Goal: Check status: Check status

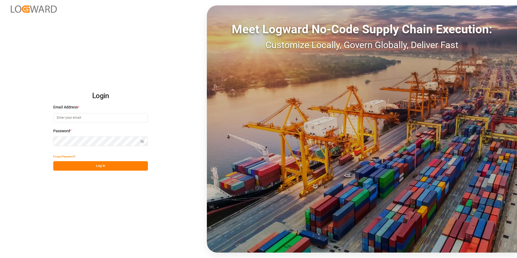
type input "[PERSON_NAME][EMAIL_ADDRESS][DOMAIN_NAME]"
drag, startPoint x: 113, startPoint y: 165, endPoint x: 116, endPoint y: 163, distance: 3.7
click at [113, 165] on button "Log In" at bounding box center [100, 165] width 95 height 9
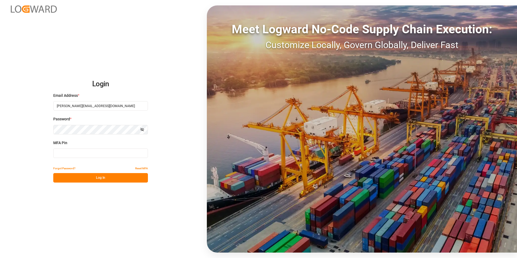
click at [96, 157] on input at bounding box center [100, 153] width 95 height 9
type input "692285"
click at [94, 181] on button "Log In" at bounding box center [100, 177] width 95 height 9
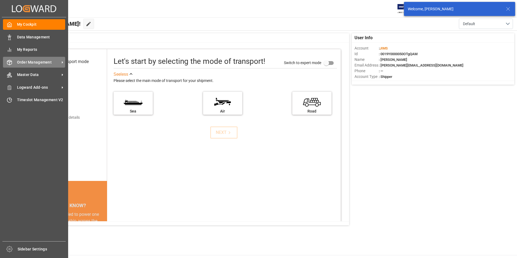
click at [11, 63] on icon at bounding box center [9, 62] width 5 height 5
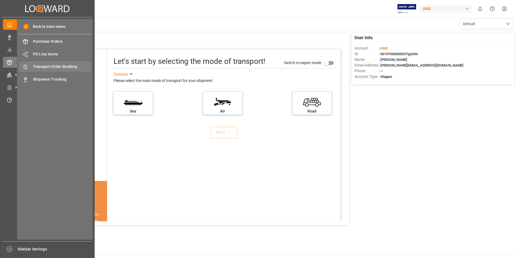
click at [43, 66] on span "Transport Order Booking" at bounding box center [62, 67] width 58 height 6
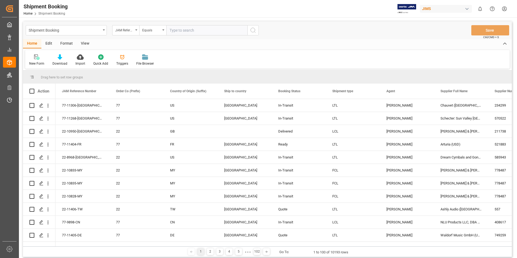
click at [170, 32] on input "text" at bounding box center [206, 30] width 81 height 10
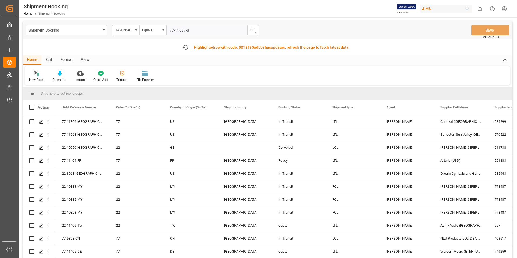
type input "77-11087-us"
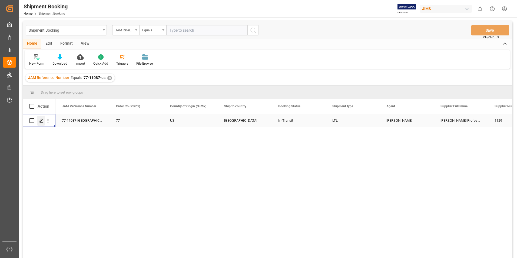
click at [40, 121] on icon "Press SPACE to select this row." at bounding box center [41, 121] width 4 height 4
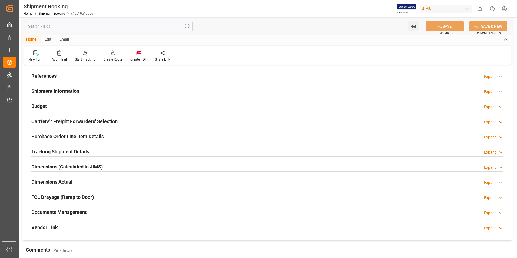
scroll to position [27, 0]
click at [498, 212] on icon at bounding box center [500, 213] width 5 height 6
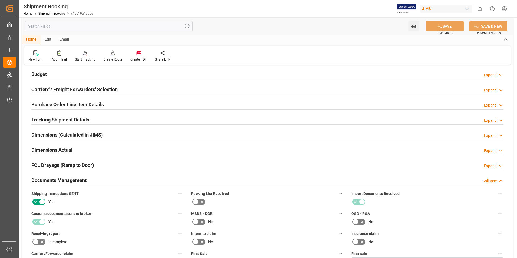
scroll to position [162, 0]
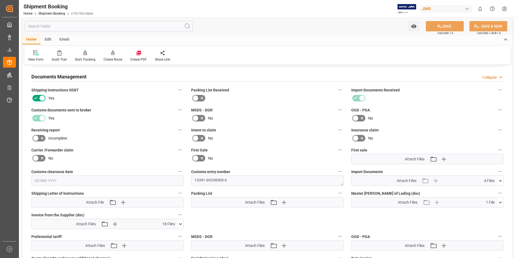
click at [499, 181] on icon at bounding box center [501, 181] width 6 height 6
click at [498, 190] on icon at bounding box center [498, 191] width 6 height 6
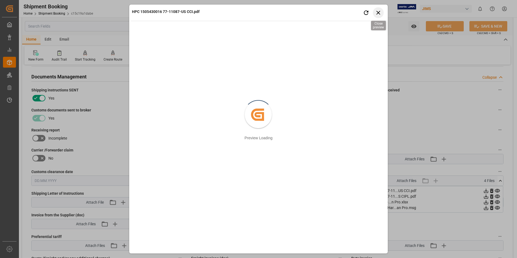
click at [381, 13] on icon "button" at bounding box center [378, 12] width 7 height 7
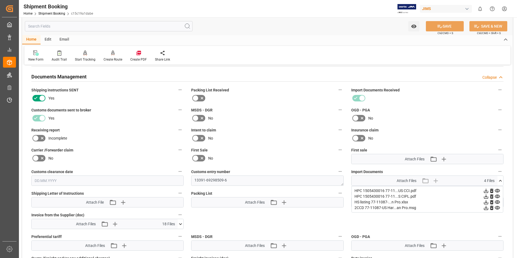
click at [497, 197] on icon at bounding box center [497, 197] width 5 height 4
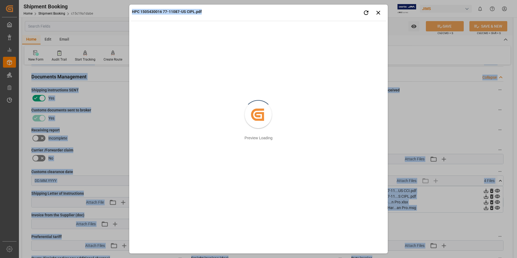
drag, startPoint x: 276, startPoint y: 13, endPoint x: 275, endPoint y: -14, distance: 27.1
click at [275, 0] on html "Created by potrace 1.15, written by [PERSON_NAME] [DATE]-[DATE] Created by potr…" at bounding box center [258, 129] width 517 height 258
click at [378, 15] on icon "button" at bounding box center [378, 12] width 7 height 7
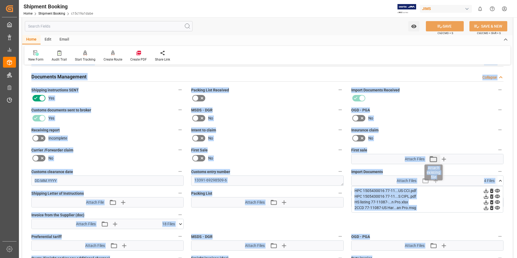
click at [437, 161] on icon "button" at bounding box center [433, 159] width 9 height 9
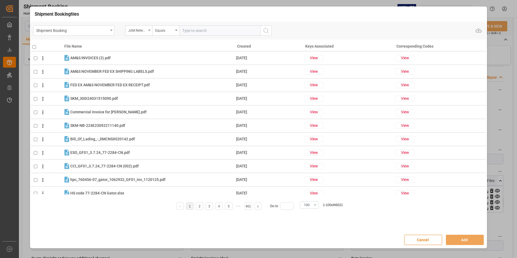
click at [434, 243] on button "Cancel" at bounding box center [423, 240] width 38 height 10
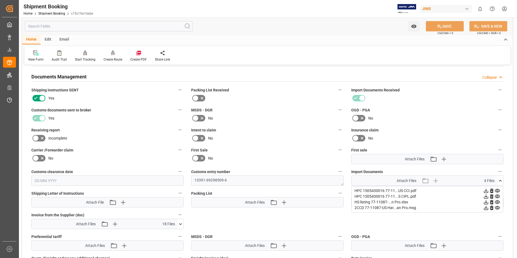
drag, startPoint x: 450, startPoint y: 224, endPoint x: 468, endPoint y: 221, distance: 19.0
click at [450, 224] on div "Quote Ready In-Transit Delivered Completed Cancelled References Expand JAM Refe…" at bounding box center [267, 122] width 491 height 431
click at [181, 223] on icon at bounding box center [181, 224] width 6 height 6
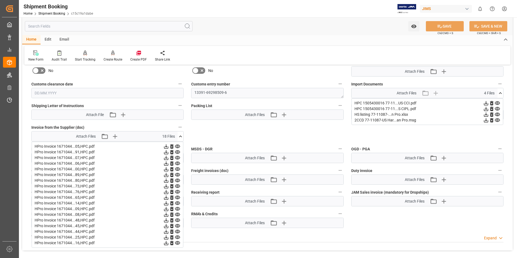
scroll to position [298, 0]
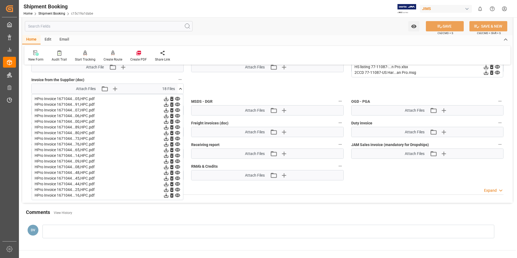
click at [177, 97] on icon at bounding box center [177, 99] width 5 height 4
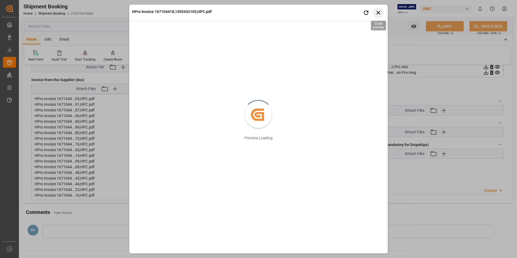
click at [376, 12] on icon "button" at bounding box center [378, 12] width 7 height 7
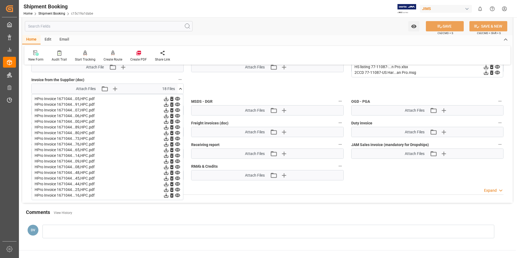
click at [177, 104] on icon at bounding box center [177, 105] width 5 height 4
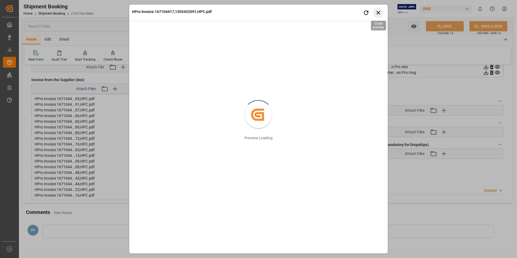
click at [380, 13] on icon "button" at bounding box center [378, 12] width 7 height 7
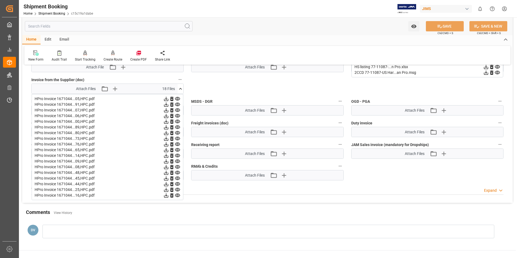
click at [177, 109] on icon at bounding box center [177, 110] width 5 height 4
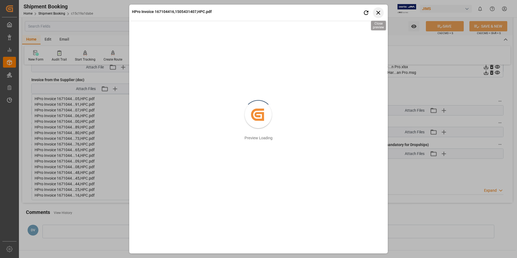
click at [377, 11] on icon "button" at bounding box center [378, 12] width 7 height 7
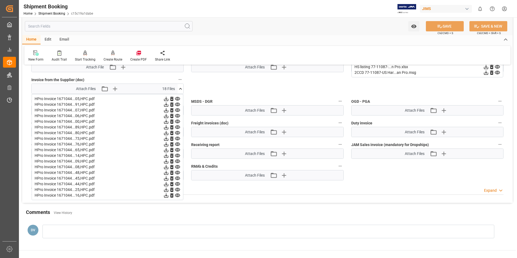
click at [177, 116] on icon at bounding box center [177, 116] width 5 height 4
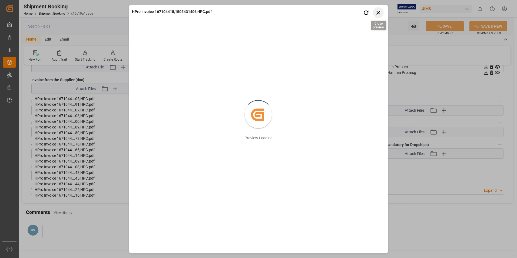
click at [377, 10] on icon "button" at bounding box center [378, 12] width 7 height 7
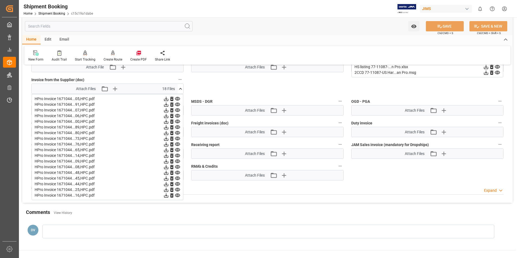
click at [177, 121] on icon at bounding box center [178, 122] width 6 height 6
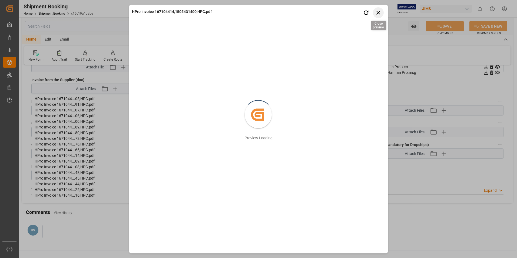
click at [380, 13] on icon "button" at bounding box center [378, 12] width 7 height 7
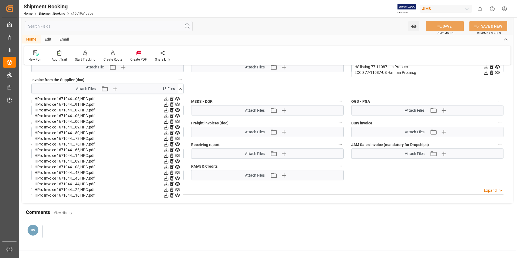
click at [177, 128] on icon at bounding box center [178, 127] width 6 height 6
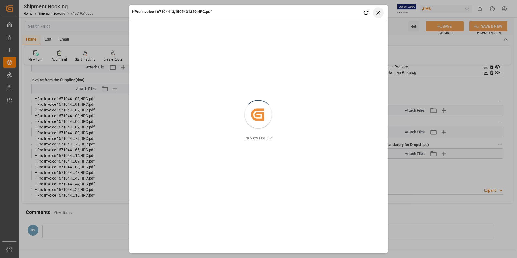
click at [380, 13] on icon "button" at bounding box center [378, 12] width 7 height 7
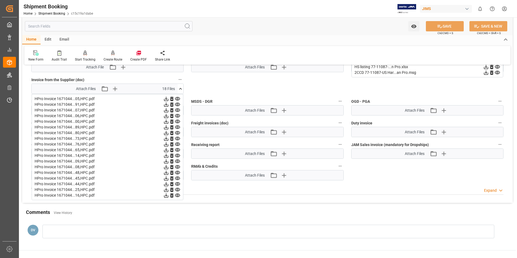
click at [179, 133] on icon at bounding box center [178, 133] width 6 height 6
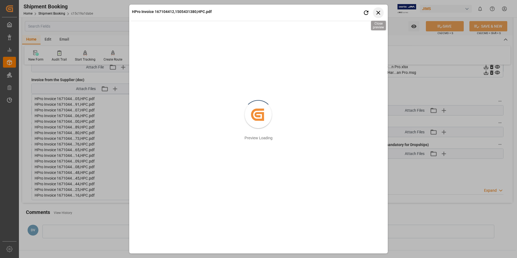
click at [379, 12] on icon "button" at bounding box center [379, 13] width 4 height 4
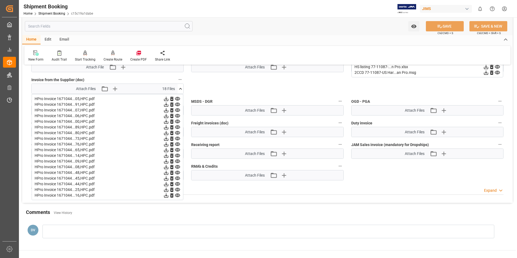
click at [176, 138] on icon at bounding box center [178, 139] width 6 height 6
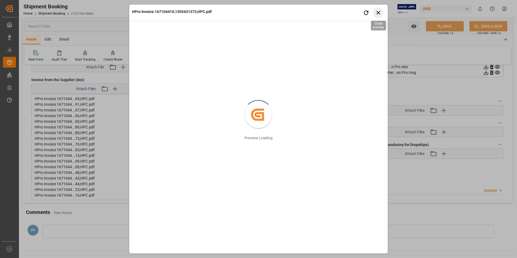
click at [378, 12] on icon "button" at bounding box center [379, 13] width 4 height 4
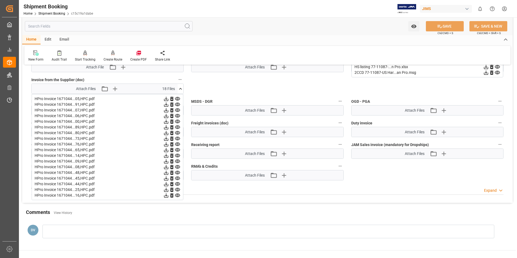
click at [177, 138] on icon at bounding box center [178, 139] width 6 height 6
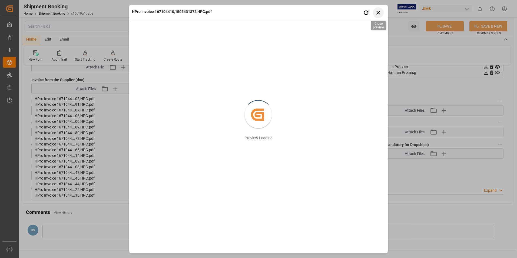
click at [378, 13] on icon "button" at bounding box center [379, 13] width 4 height 4
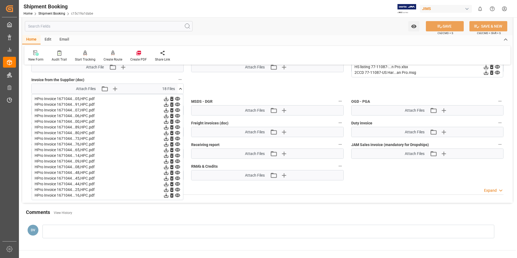
click at [178, 131] on icon at bounding box center [178, 133] width 6 height 6
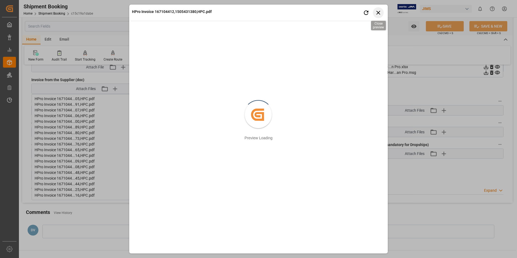
click at [376, 11] on icon "button" at bounding box center [378, 12] width 7 height 7
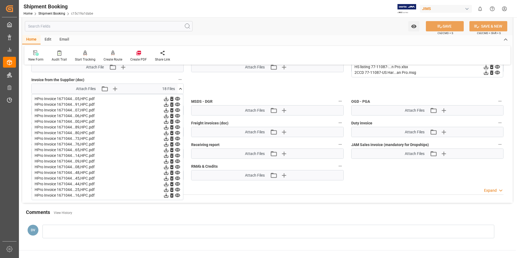
click at [176, 143] on icon at bounding box center [177, 145] width 5 height 4
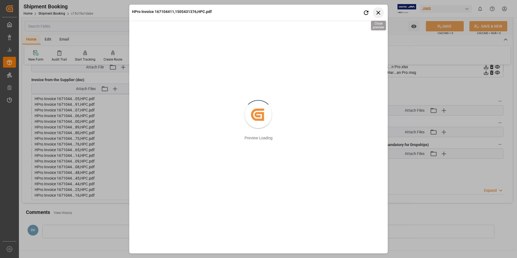
click at [376, 12] on icon "button" at bounding box center [378, 12] width 7 height 7
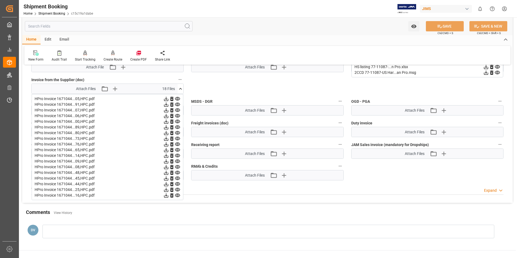
click at [177, 149] on icon at bounding box center [177, 150] width 5 height 4
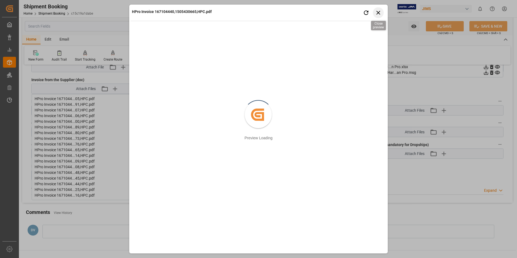
click at [379, 12] on icon "button" at bounding box center [378, 12] width 7 height 7
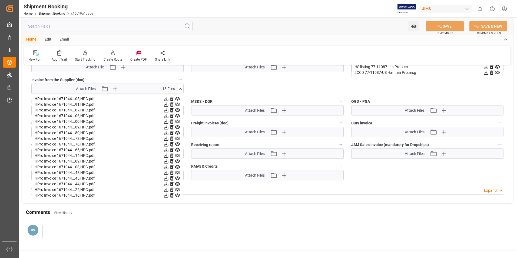
click at [177, 156] on icon at bounding box center [178, 156] width 6 height 6
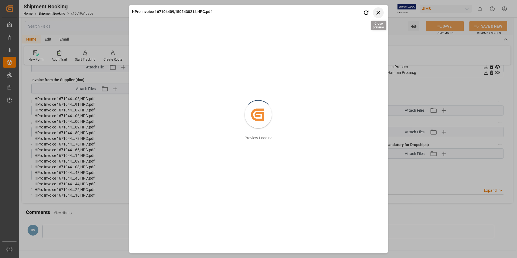
click at [379, 13] on icon "button" at bounding box center [378, 12] width 7 height 7
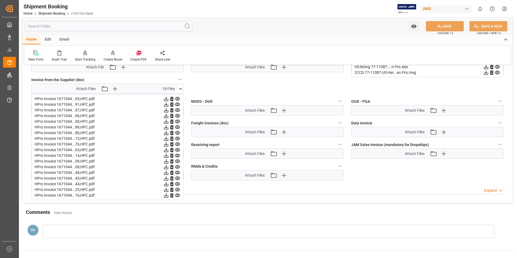
click at [177, 160] on icon at bounding box center [177, 162] width 5 height 4
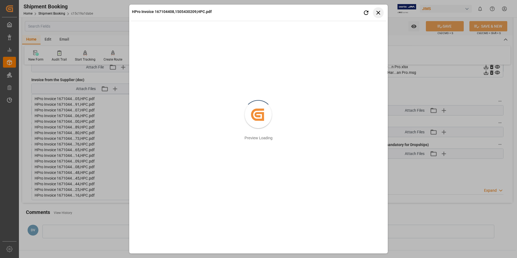
drag, startPoint x: 377, startPoint y: 11, endPoint x: 359, endPoint y: 17, distance: 19.0
click at [377, 11] on icon "button" at bounding box center [379, 13] width 4 height 4
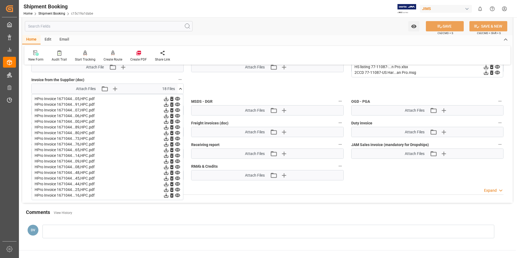
click at [178, 156] on icon at bounding box center [178, 156] width 6 height 6
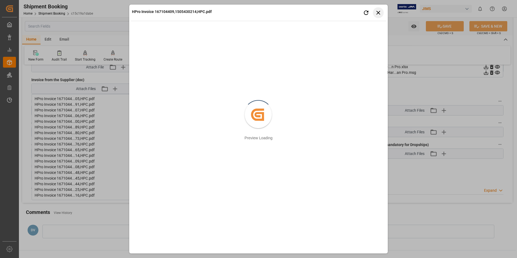
click at [380, 9] on button "Close preview" at bounding box center [378, 12] width 11 height 11
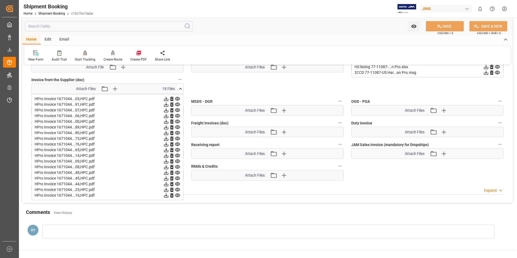
click at [179, 154] on icon at bounding box center [177, 156] width 5 height 4
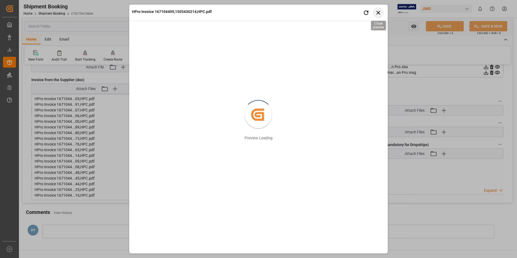
click at [379, 12] on icon "button" at bounding box center [378, 12] width 7 height 7
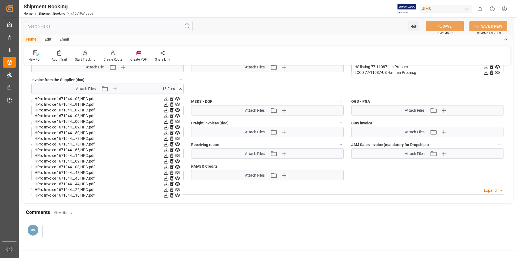
click at [178, 161] on icon at bounding box center [178, 162] width 6 height 6
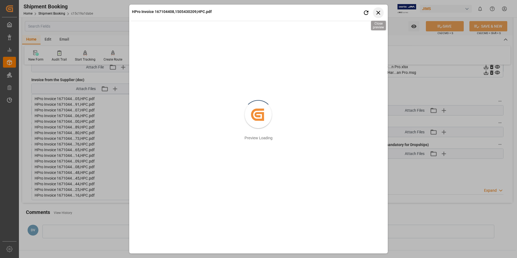
click at [376, 12] on icon "button" at bounding box center [378, 12] width 7 height 7
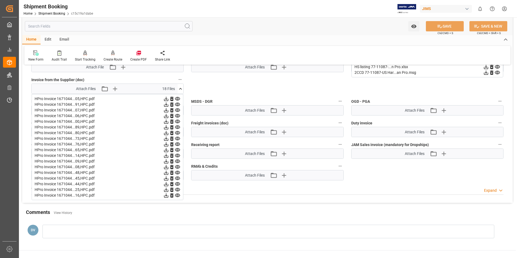
click at [179, 172] on icon at bounding box center [178, 173] width 6 height 6
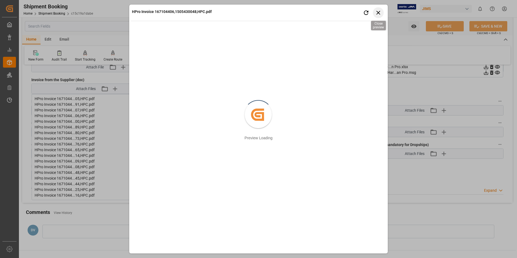
click at [378, 14] on icon "button" at bounding box center [379, 13] width 4 height 4
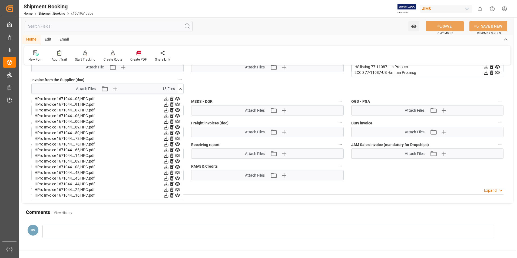
click at [176, 178] on icon at bounding box center [177, 179] width 5 height 4
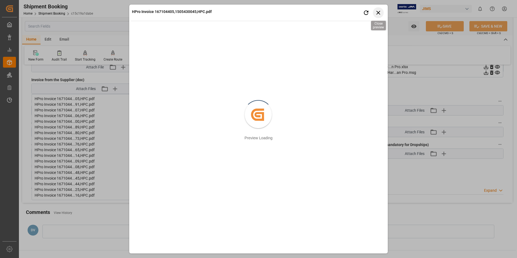
click at [376, 11] on icon "button" at bounding box center [378, 12] width 7 height 7
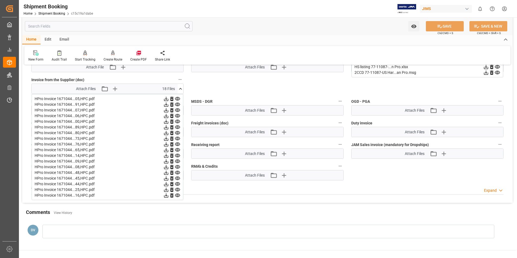
click at [177, 186] on icon at bounding box center [178, 184] width 6 height 6
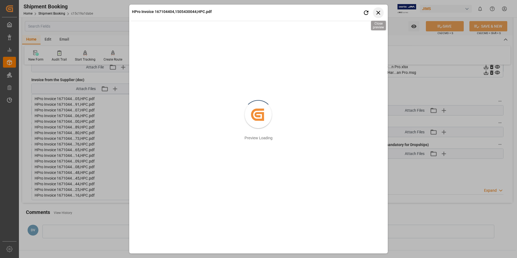
click at [380, 12] on icon "button" at bounding box center [378, 12] width 7 height 7
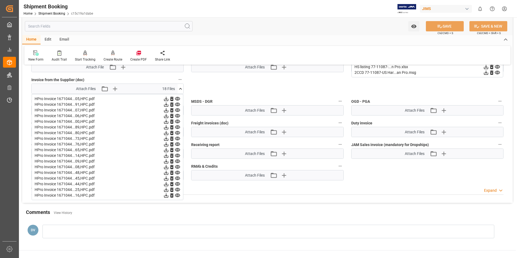
click at [176, 189] on icon at bounding box center [177, 190] width 5 height 4
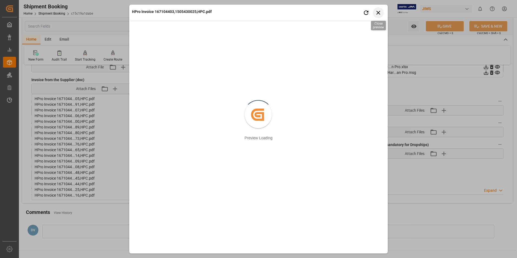
click at [381, 12] on icon "button" at bounding box center [378, 12] width 7 height 7
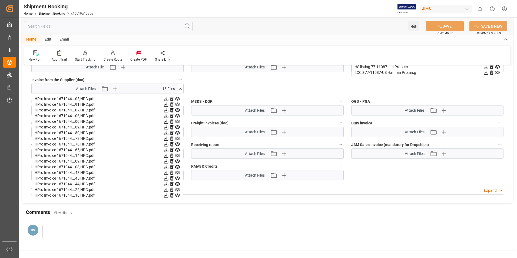
click at [176, 194] on icon at bounding box center [178, 196] width 6 height 6
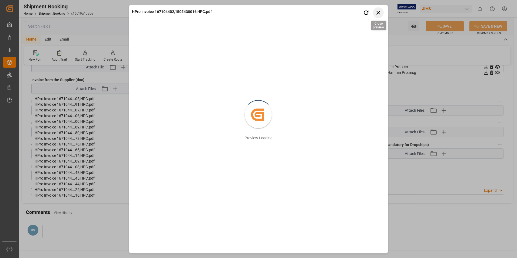
click at [377, 14] on icon "button" at bounding box center [378, 12] width 7 height 7
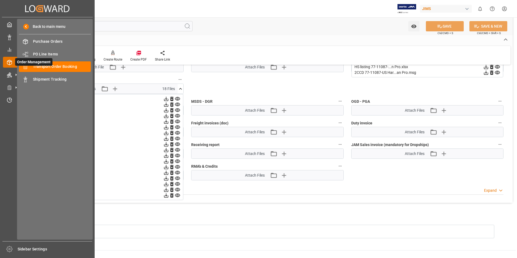
click at [48, 64] on span "Order Management" at bounding box center [33, 62] width 37 height 8
click at [60, 68] on span "Transport Order Booking" at bounding box center [62, 67] width 58 height 6
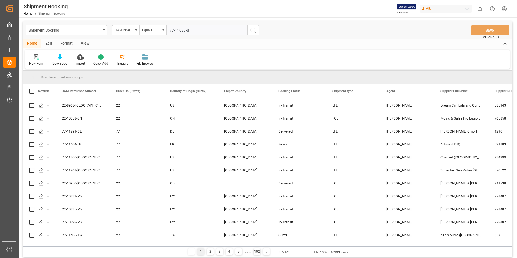
type input "77-11089-us"
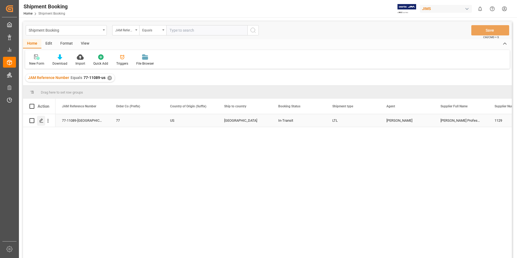
click at [41, 122] on icon "Press SPACE to select this row." at bounding box center [41, 121] width 4 height 4
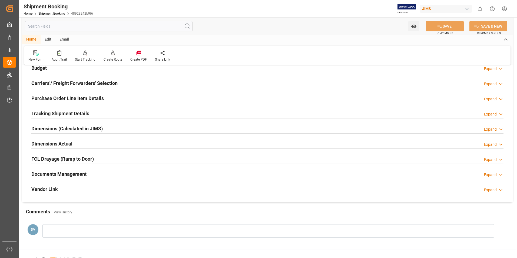
scroll to position [108, 0]
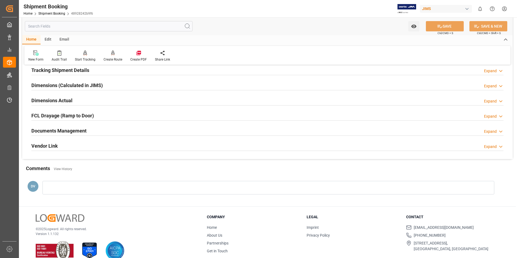
click at [500, 132] on icon at bounding box center [500, 132] width 5 height 6
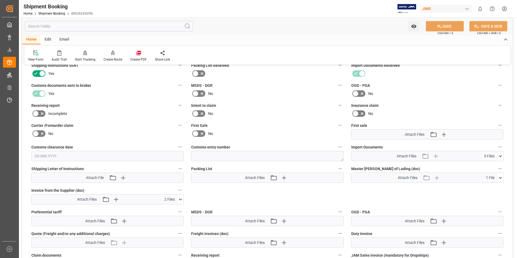
scroll to position [216, 0]
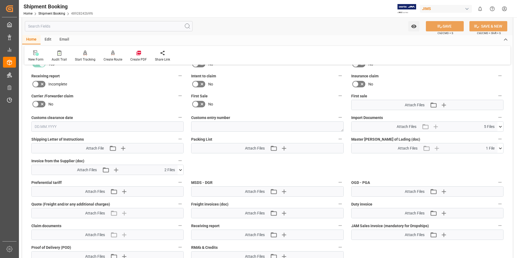
click at [181, 170] on icon at bounding box center [181, 170] width 6 height 6
click at [177, 179] on icon at bounding box center [177, 180] width 5 height 4
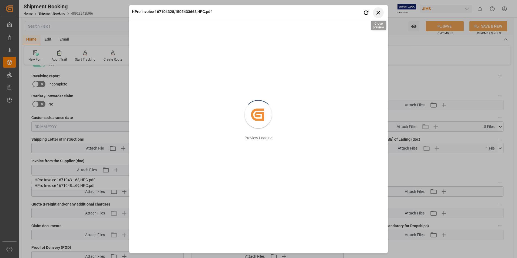
click at [379, 12] on icon "button" at bounding box center [378, 12] width 7 height 7
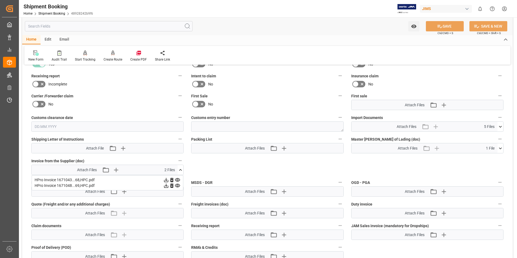
click at [176, 184] on icon at bounding box center [178, 186] width 6 height 6
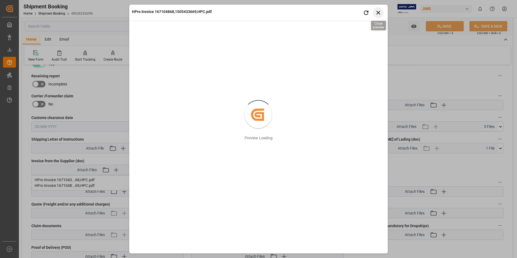
click at [376, 12] on icon "button" at bounding box center [378, 12] width 7 height 7
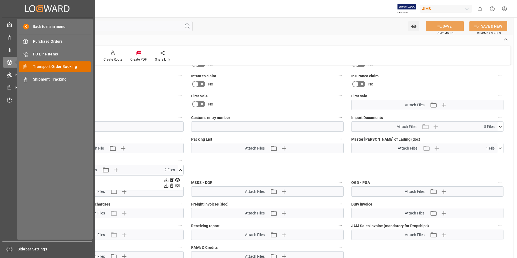
click at [46, 67] on span "Transport Order Booking" at bounding box center [62, 67] width 58 height 6
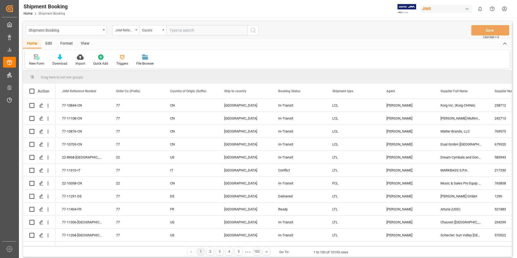
click at [171, 31] on input "text" at bounding box center [206, 30] width 81 height 10
type input "77-11035-us"
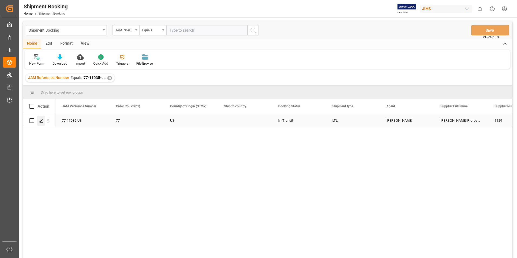
click at [40, 123] on icon "Press SPACE to select this row." at bounding box center [41, 121] width 4 height 4
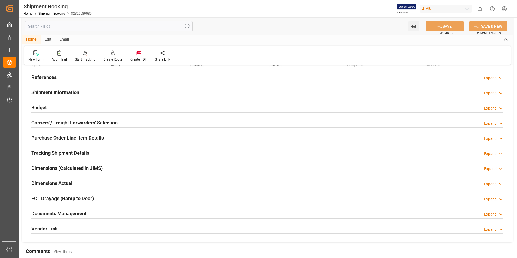
scroll to position [108, 0]
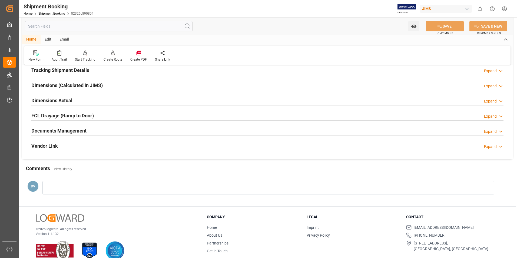
click at [502, 131] on icon at bounding box center [500, 132] width 5 height 6
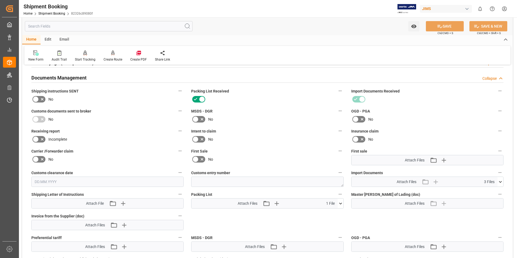
scroll to position [243, 0]
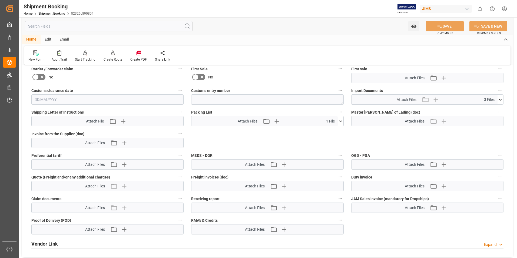
click at [502, 97] on icon at bounding box center [501, 100] width 6 height 6
click at [498, 110] on icon at bounding box center [497, 110] width 5 height 4
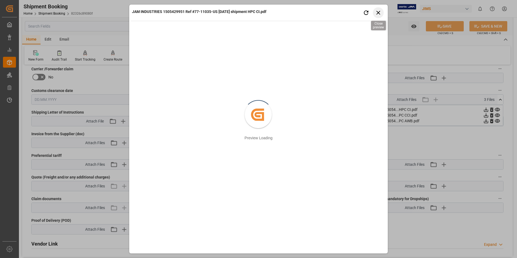
click at [376, 12] on icon "button" at bounding box center [378, 12] width 7 height 7
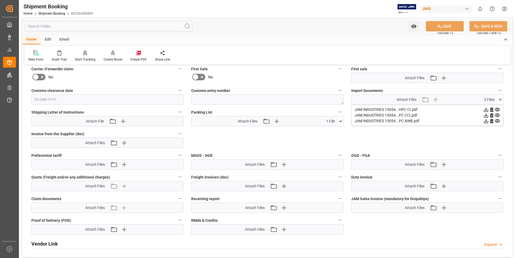
click at [498, 114] on icon at bounding box center [497, 116] width 5 height 4
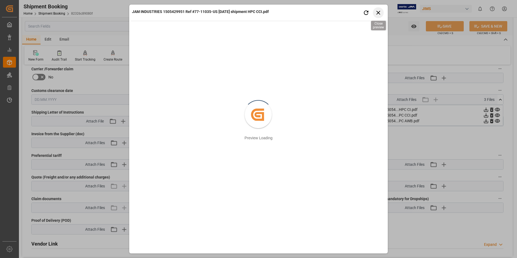
click at [377, 11] on icon "button" at bounding box center [379, 13] width 4 height 4
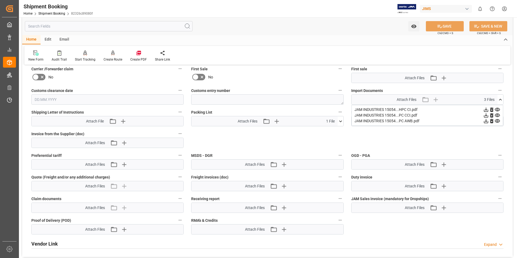
click at [499, 120] on icon at bounding box center [498, 121] width 6 height 6
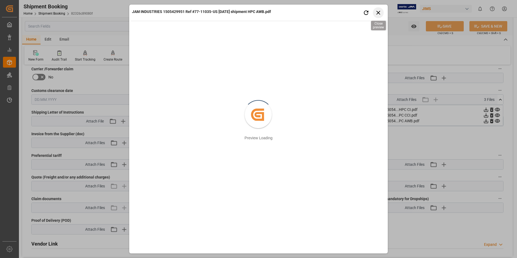
click at [378, 11] on icon "button" at bounding box center [378, 12] width 7 height 7
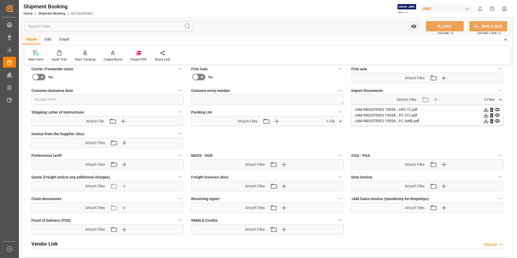
click at [498, 110] on icon at bounding box center [498, 110] width 6 height 6
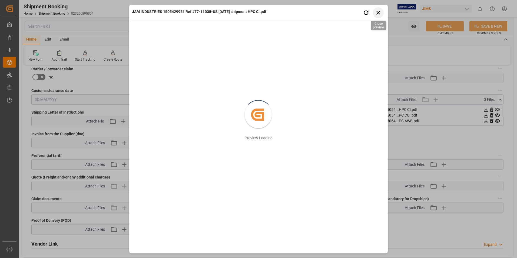
click at [379, 11] on icon "button" at bounding box center [378, 12] width 7 height 7
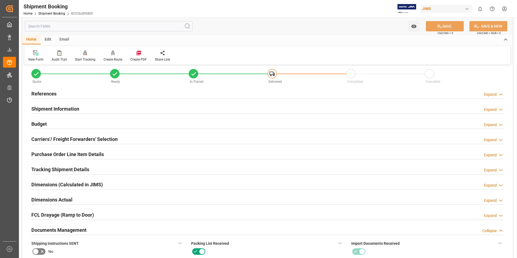
scroll to position [0, 0]
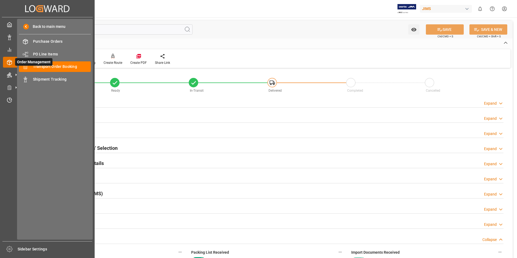
click at [10, 58] on icon at bounding box center [15, 62] width 11 height 11
click at [50, 67] on span "Transport Order Booking" at bounding box center [62, 67] width 58 height 6
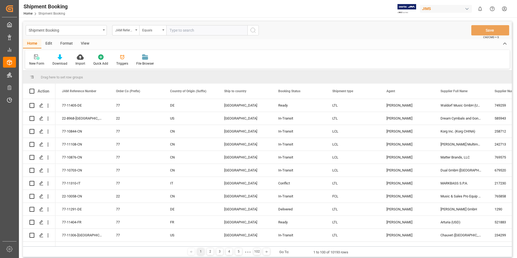
click at [170, 30] on input "text" at bounding box center [206, 30] width 81 height 10
type input "77-11231-us"
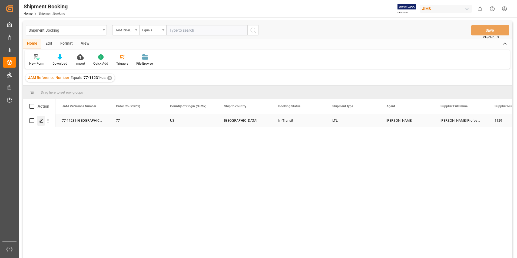
click at [41, 119] on icon "Press SPACE to select this row." at bounding box center [41, 121] width 4 height 4
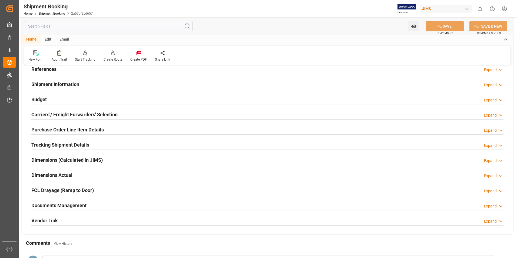
scroll to position [108, 0]
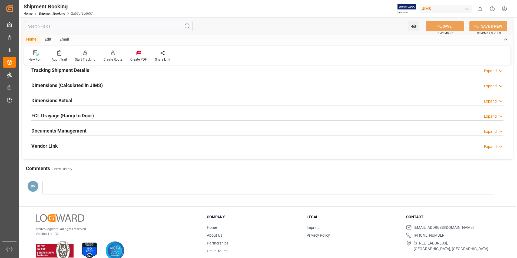
click at [501, 131] on icon at bounding box center [500, 132] width 5 height 6
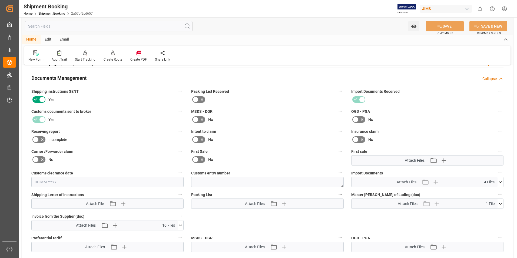
scroll to position [243, 0]
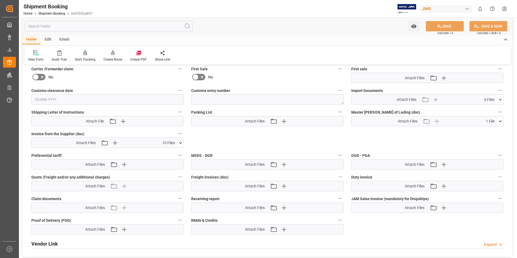
click at [181, 142] on icon at bounding box center [181, 143] width 6 height 6
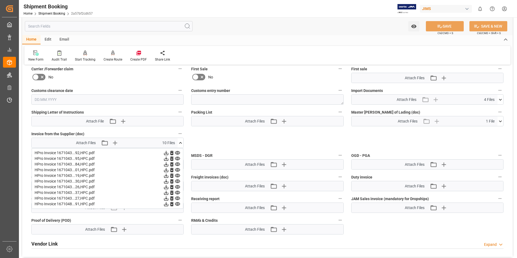
click at [177, 152] on icon at bounding box center [177, 153] width 5 height 4
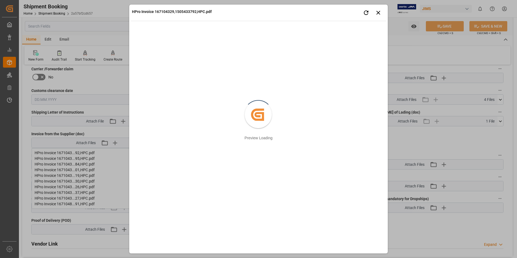
drag, startPoint x: 295, startPoint y: 10, endPoint x: 390, endPoint y: 9, distance: 95.2
click at [390, 9] on div "HPro Invoice 167104329,1505433792,HPC.pdf Retry Close preview Created by potrac…" at bounding box center [258, 129] width 517 height 258
drag, startPoint x: 379, startPoint y: 12, endPoint x: 353, endPoint y: 18, distance: 26.9
click at [379, 12] on icon "button" at bounding box center [379, 13] width 4 height 4
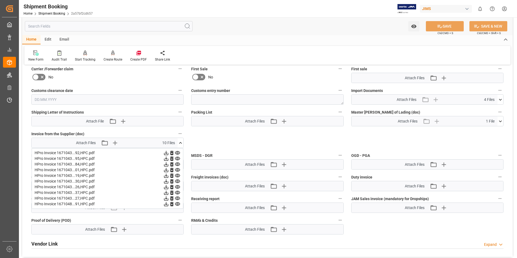
click at [178, 158] on icon at bounding box center [178, 159] width 6 height 6
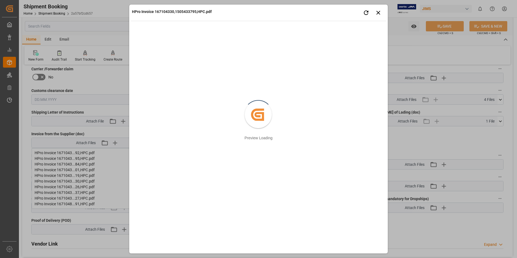
click at [384, 15] on div "HPro Invoice 167104330,1505433795,HPC.pdf Retry Close preview" at bounding box center [259, 13] width 256 height 15
click at [378, 13] on icon "button" at bounding box center [379, 13] width 4 height 4
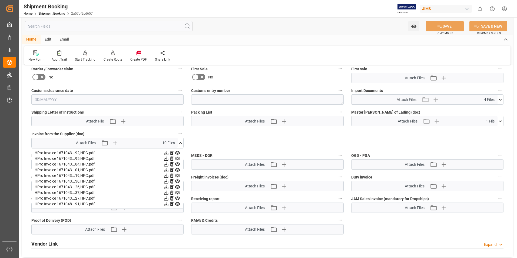
click at [176, 163] on icon at bounding box center [178, 165] width 6 height 6
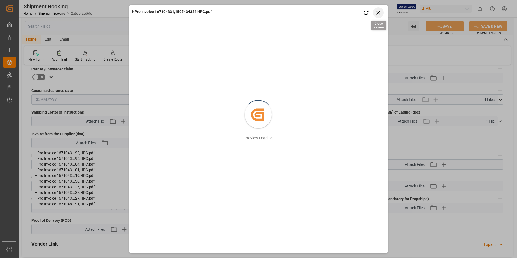
click at [377, 12] on icon "button" at bounding box center [379, 13] width 4 height 4
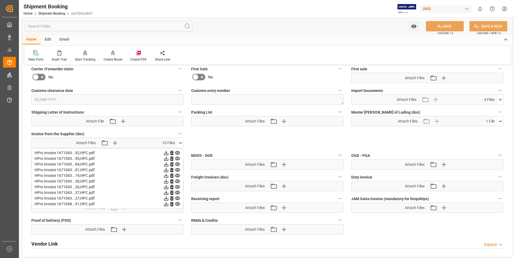
click at [177, 169] on icon at bounding box center [177, 170] width 5 height 4
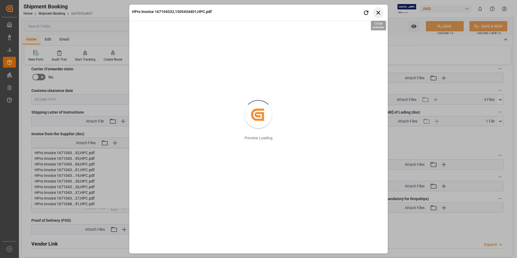
click at [380, 11] on icon "button" at bounding box center [379, 13] width 4 height 4
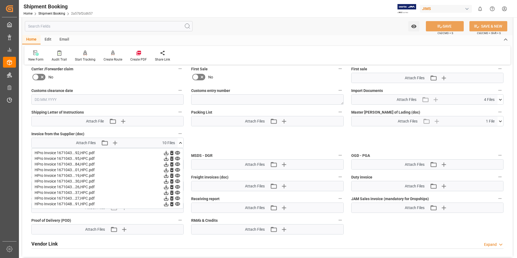
click at [177, 170] on icon at bounding box center [178, 170] width 6 height 6
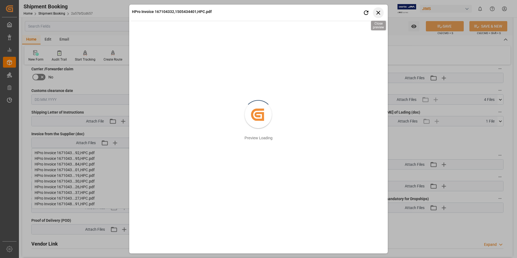
click at [377, 11] on icon "button" at bounding box center [379, 13] width 4 height 4
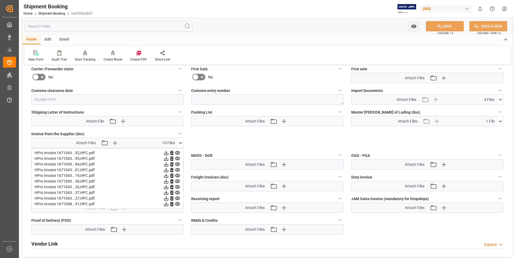
click at [178, 175] on icon at bounding box center [178, 176] width 6 height 6
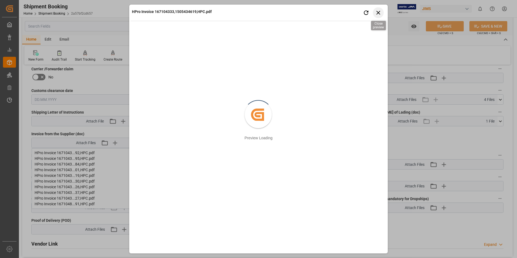
click at [378, 11] on icon "button" at bounding box center [378, 12] width 7 height 7
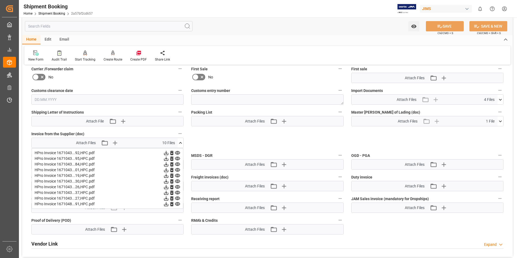
click at [178, 180] on icon at bounding box center [178, 182] width 6 height 6
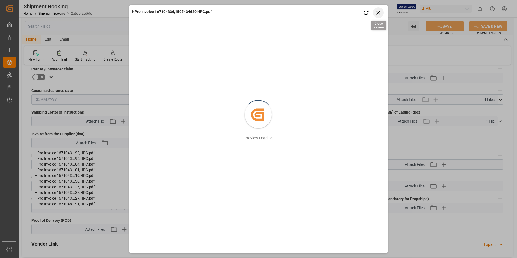
click at [377, 12] on icon "button" at bounding box center [378, 12] width 7 height 7
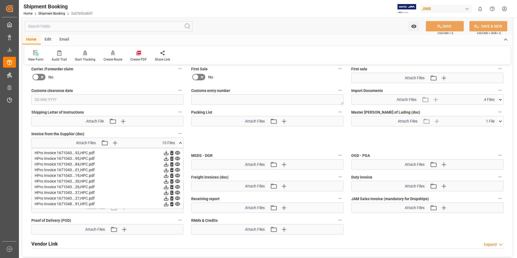
click at [177, 181] on icon at bounding box center [178, 182] width 6 height 6
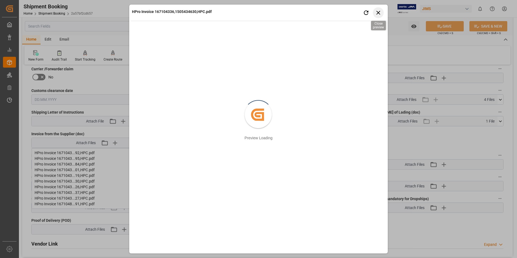
click at [379, 14] on icon "button" at bounding box center [379, 13] width 4 height 4
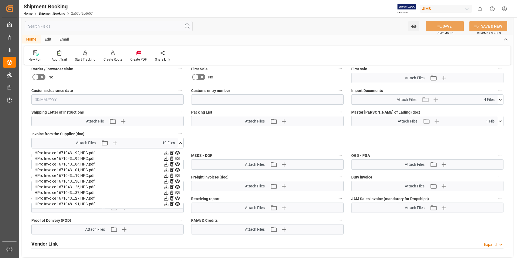
click at [179, 175] on icon at bounding box center [178, 176] width 6 height 6
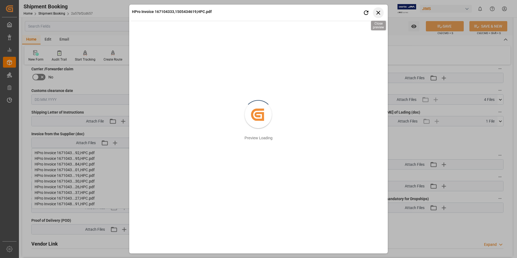
click at [379, 11] on icon "button" at bounding box center [378, 12] width 7 height 7
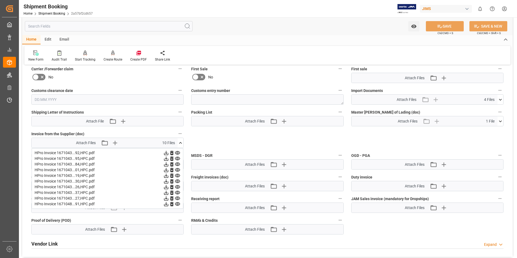
click at [178, 186] on icon at bounding box center [177, 187] width 5 height 4
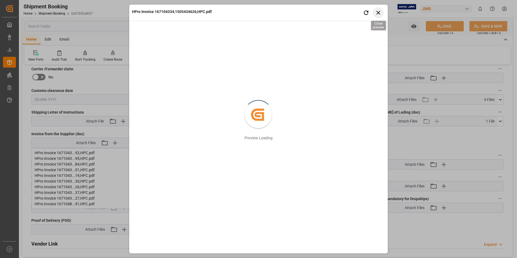
click at [381, 10] on icon "button" at bounding box center [378, 12] width 7 height 7
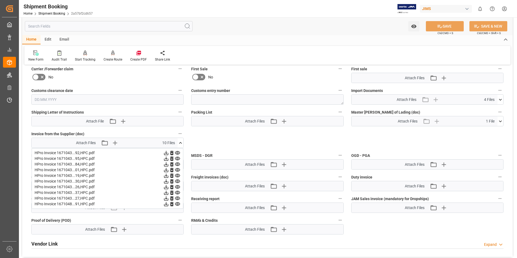
click at [177, 192] on icon at bounding box center [178, 193] width 6 height 6
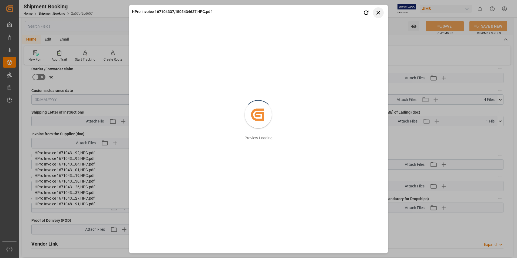
click at [375, 13] on button "Close preview" at bounding box center [378, 12] width 11 height 11
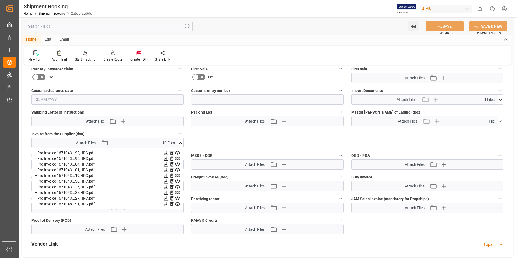
click at [176, 198] on icon at bounding box center [178, 199] width 6 height 6
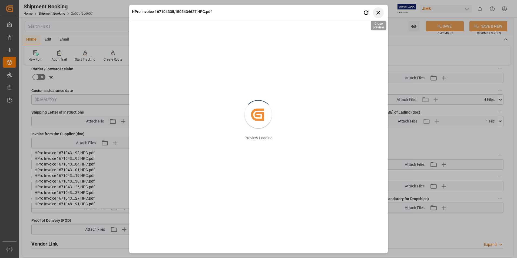
click at [379, 14] on icon "button" at bounding box center [378, 12] width 7 height 7
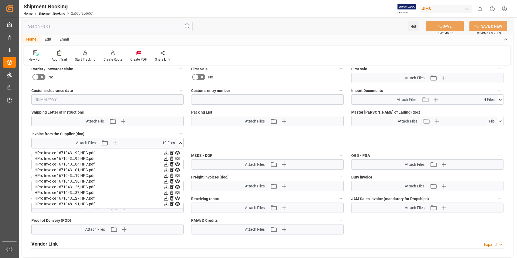
click at [176, 202] on icon at bounding box center [178, 204] width 6 height 6
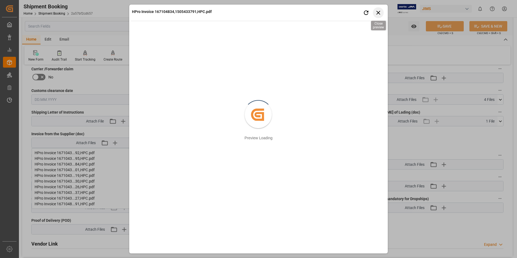
click at [380, 12] on icon "button" at bounding box center [378, 12] width 7 height 7
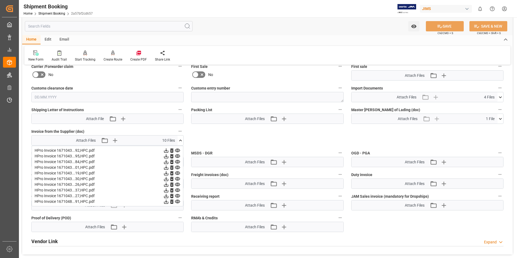
scroll to position [243, 0]
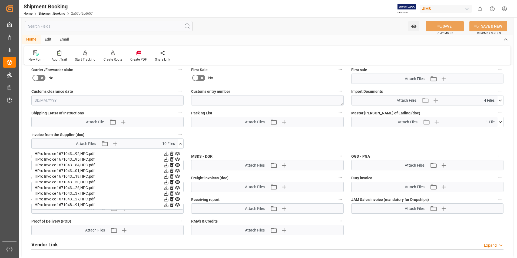
click at [501, 101] on icon at bounding box center [500, 101] width 3 height 2
click at [497, 111] on icon at bounding box center [498, 111] width 6 height 6
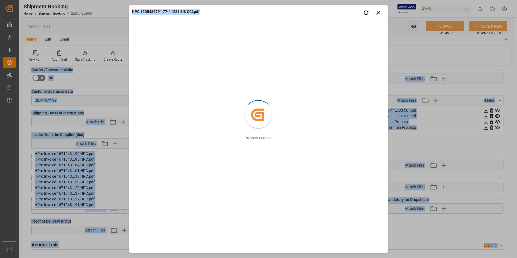
drag, startPoint x: 269, startPoint y: 12, endPoint x: 672, endPoint y: 47, distance: 404.7
click at [517, 47] on html "Created by potrace 1.15, written by [PERSON_NAME] [DATE]-[DATE] Created by potr…" at bounding box center [258, 129] width 517 height 258
click at [377, 14] on icon "button" at bounding box center [378, 12] width 7 height 7
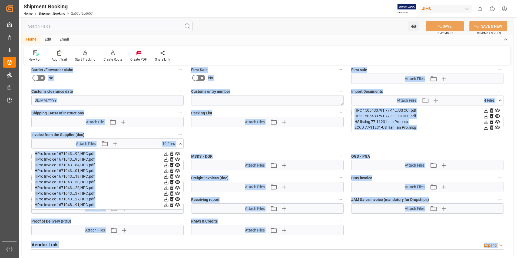
click at [81, 154] on div "HPro Invoice 1671043...92,HPC.pdf" at bounding box center [108, 154] width 146 height 6
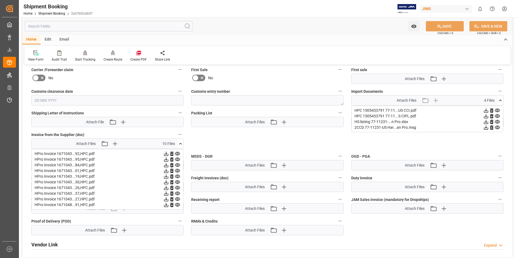
click at [177, 153] on icon at bounding box center [177, 154] width 5 height 4
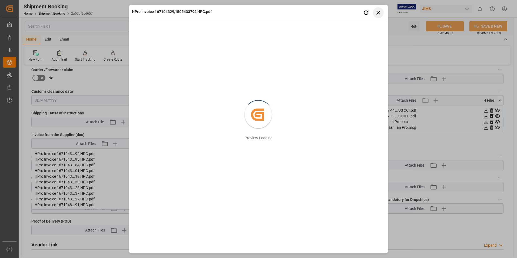
click at [383, 11] on button "Close preview" at bounding box center [378, 12] width 11 height 11
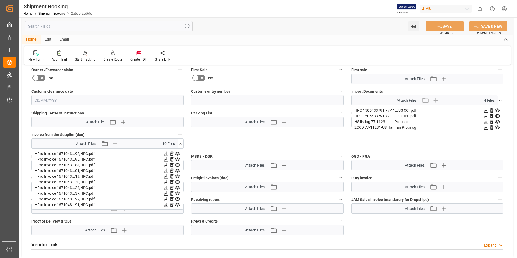
click at [179, 160] on icon at bounding box center [178, 160] width 6 height 6
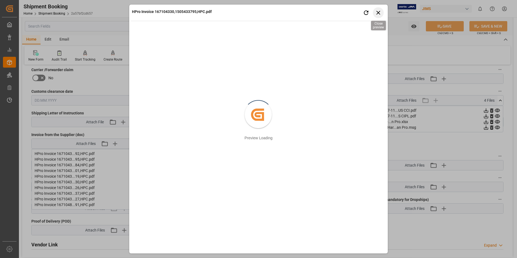
click at [380, 12] on icon "button" at bounding box center [379, 13] width 4 height 4
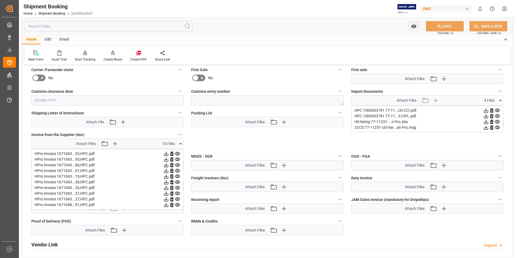
click at [178, 154] on icon at bounding box center [177, 154] width 5 height 4
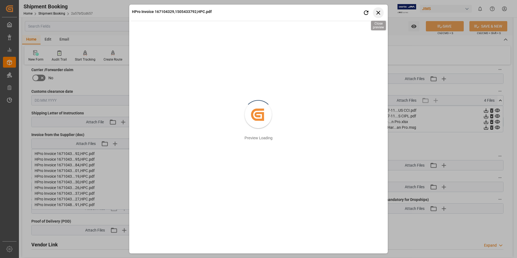
click at [380, 13] on icon "button" at bounding box center [378, 12] width 7 height 7
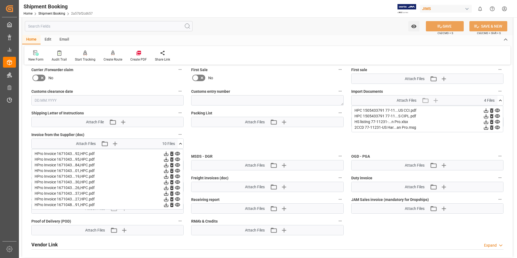
click at [177, 167] on icon at bounding box center [178, 165] width 6 height 6
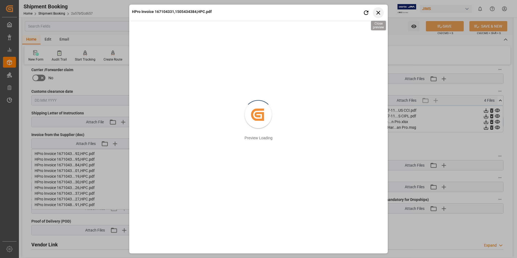
click at [379, 13] on icon "button" at bounding box center [379, 13] width 4 height 4
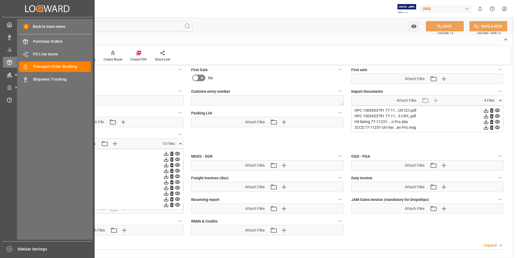
click at [14, 62] on icon at bounding box center [15, 62] width 11 height 11
click at [44, 66] on span "Transport Order Booking" at bounding box center [62, 67] width 58 height 6
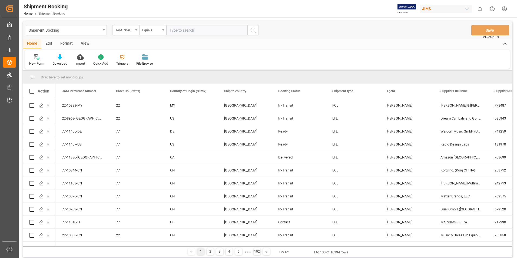
click at [170, 30] on input "text" at bounding box center [206, 30] width 81 height 10
type input "77-11232-us"
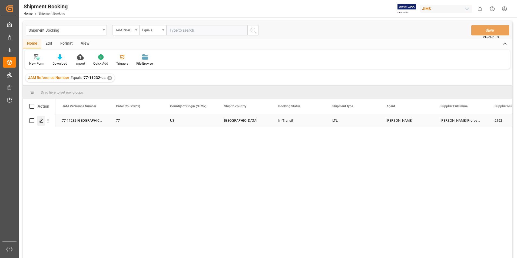
click at [41, 121] on polygon "Press SPACE to select this row." at bounding box center [41, 120] width 3 height 3
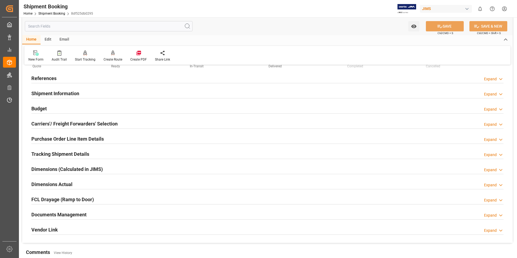
scroll to position [54, 0]
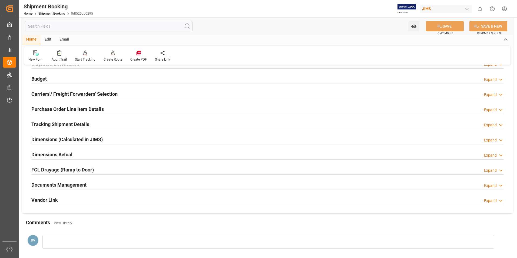
click at [501, 185] on icon at bounding box center [500, 186] width 5 height 6
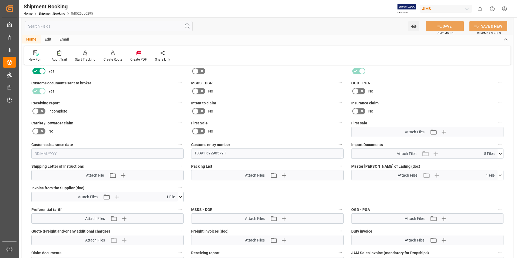
scroll to position [216, 0]
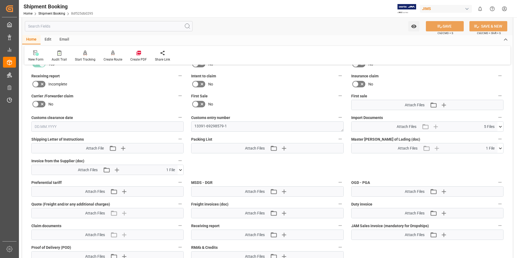
click at [501, 125] on icon at bounding box center [501, 127] width 6 height 6
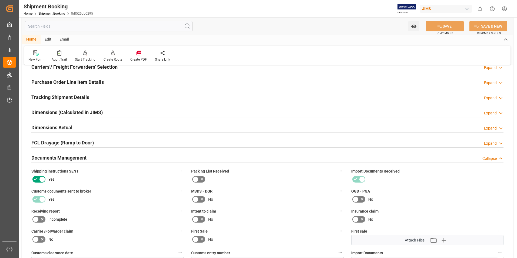
scroll to position [0, 0]
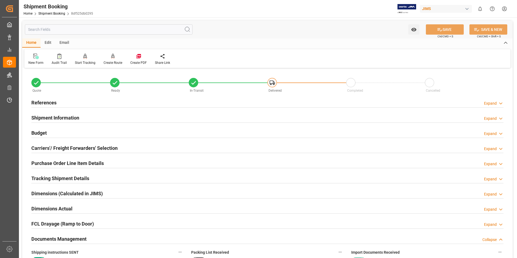
click at [502, 238] on icon at bounding box center [500, 240] width 5 height 6
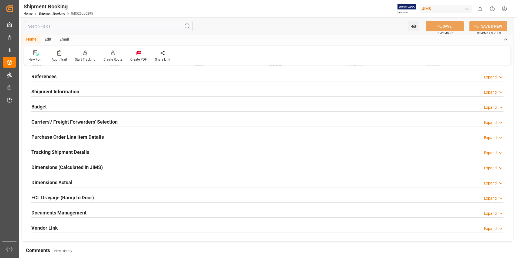
scroll to position [118, 0]
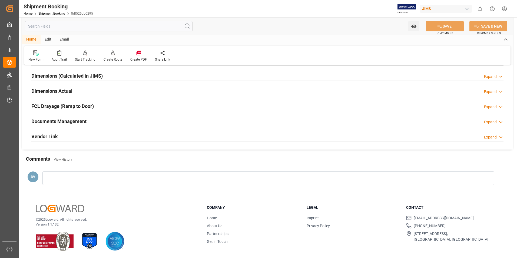
click at [501, 123] on polyline at bounding box center [501, 121] width 3 height 1
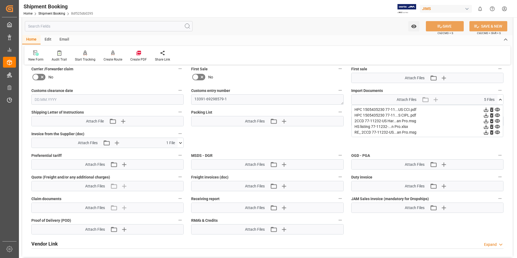
scroll to position [253, 0]
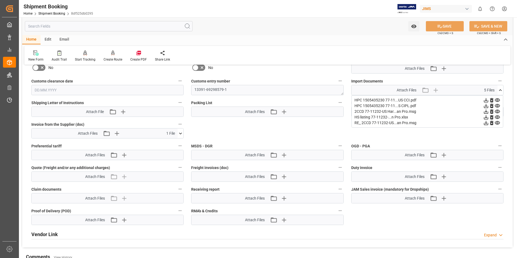
click at [498, 122] on icon at bounding box center [497, 123] width 5 height 4
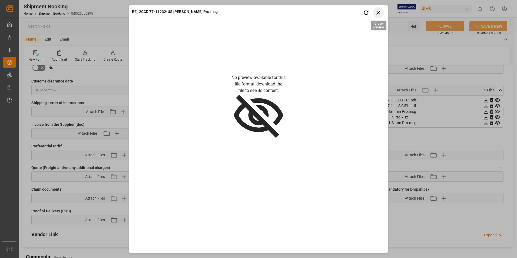
click at [376, 13] on icon "button" at bounding box center [378, 12] width 7 height 7
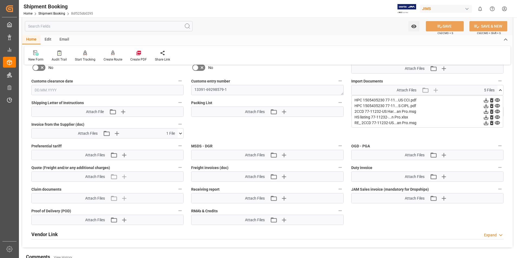
click at [486, 122] on icon at bounding box center [486, 123] width 6 height 6
